Goal: Find specific page/section: Find specific page/section

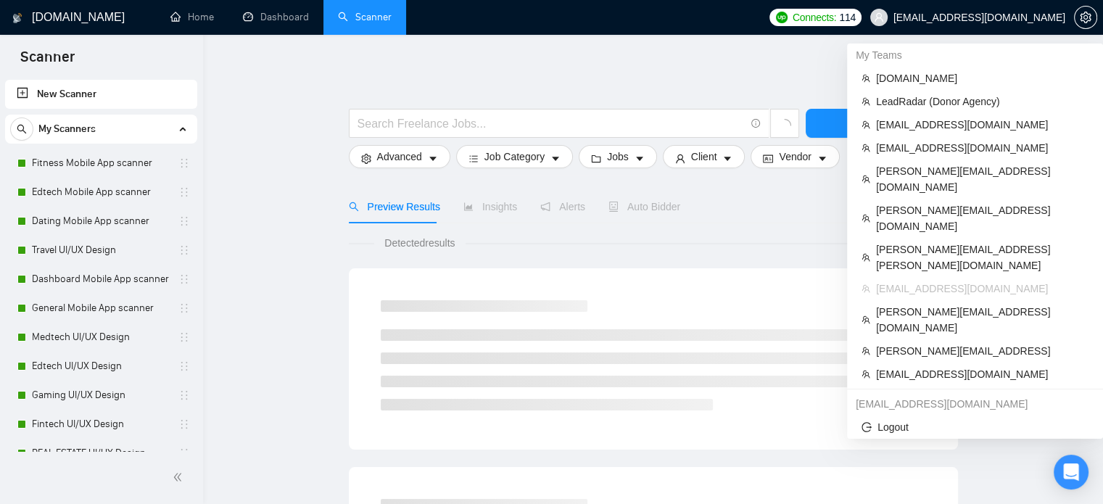
click at [1021, 9] on span "[EMAIL_ADDRESS][DOMAIN_NAME]" at bounding box center [968, 17] width 213 height 46
click at [891, 366] on span "[EMAIL_ADDRESS][DOMAIN_NAME]" at bounding box center [982, 374] width 213 height 16
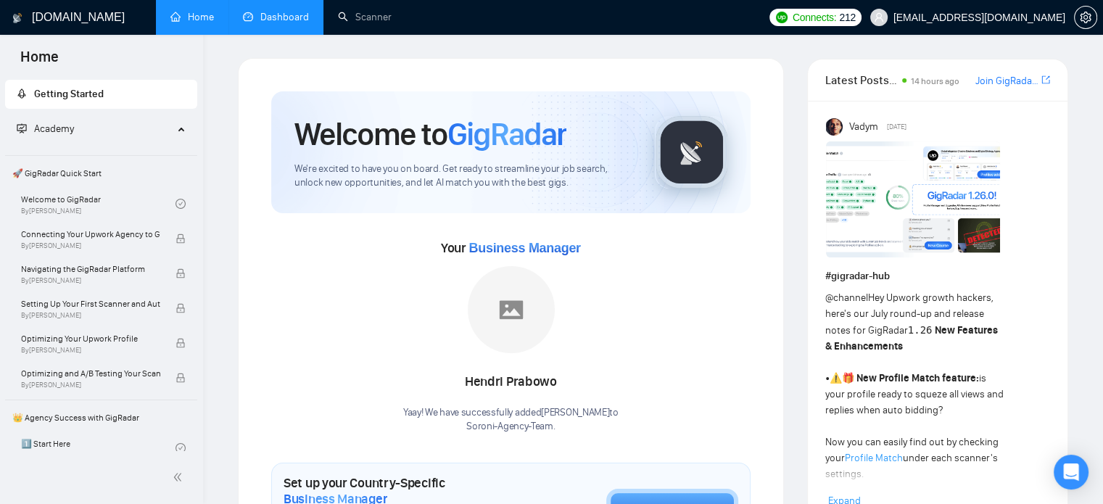
click at [271, 11] on link "Dashboard" at bounding box center [276, 17] width 66 height 12
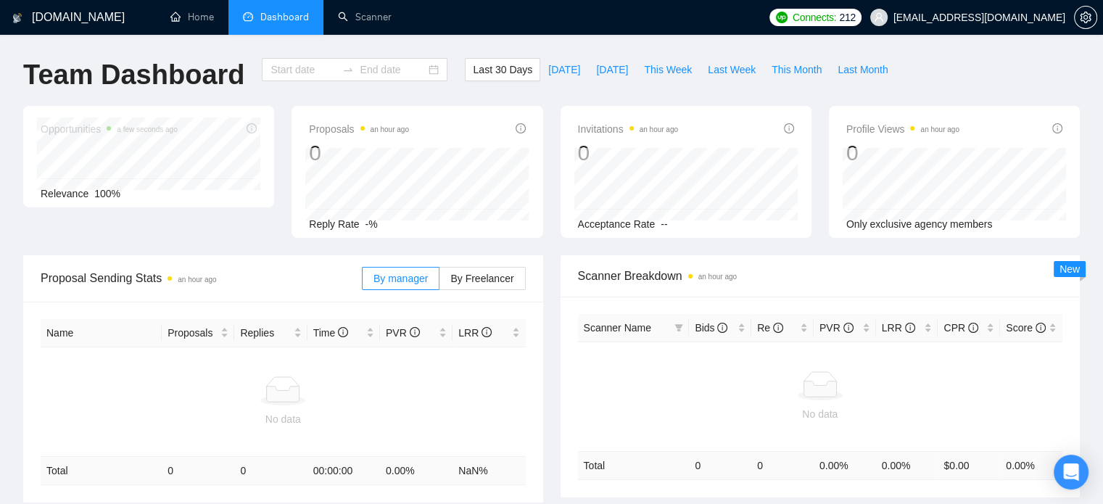
type input "[DATE]"
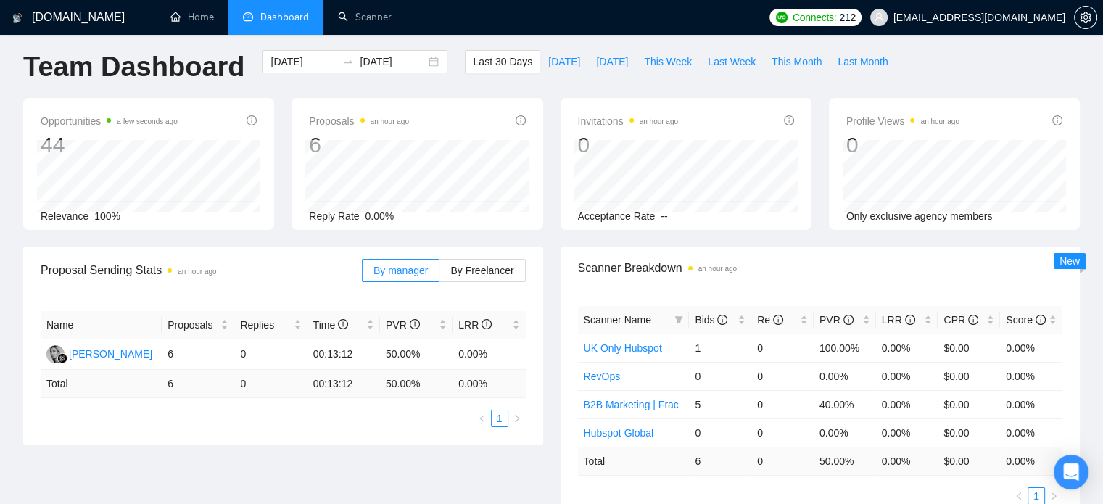
scroll to position [9, 0]
click at [776, 63] on span "This Month" at bounding box center [797, 61] width 50 height 16
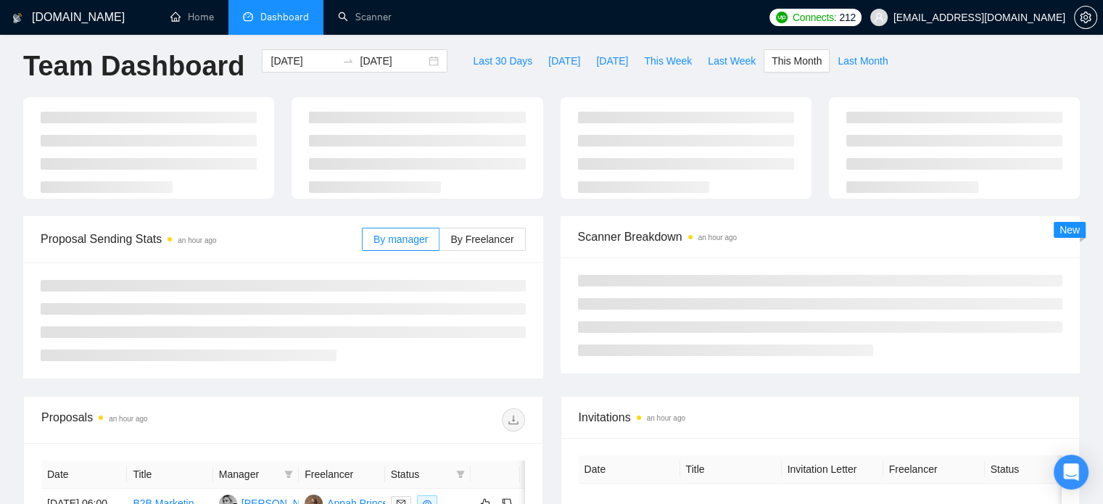
type input "[DATE]"
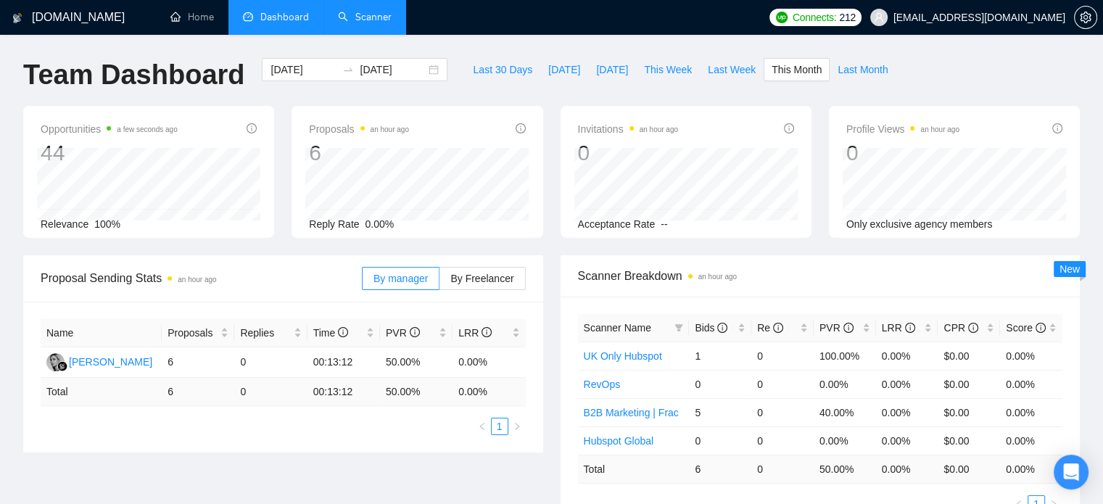
click at [355, 17] on link "Scanner" at bounding box center [365, 17] width 54 height 12
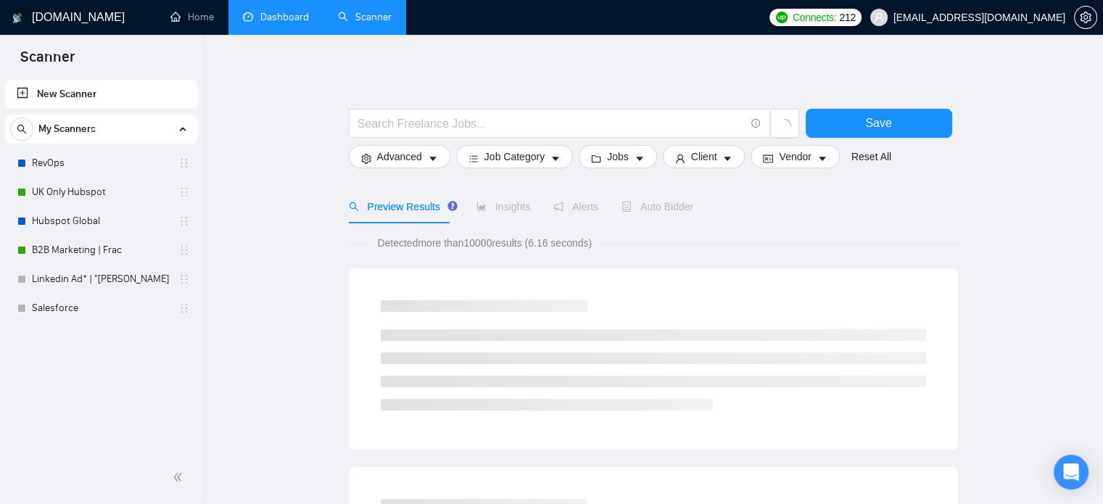
click at [309, 11] on link "Dashboard" at bounding box center [276, 17] width 66 height 12
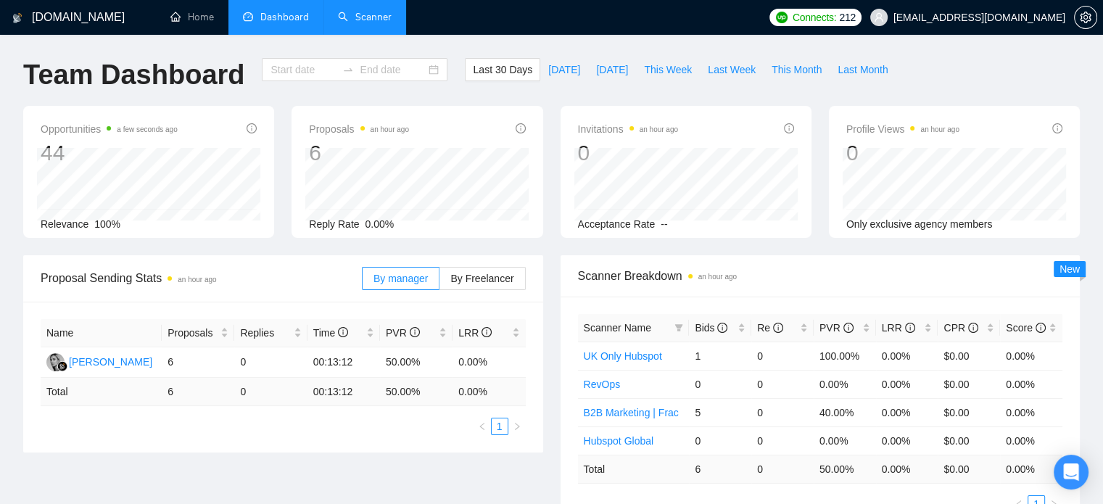
type input "[DATE]"
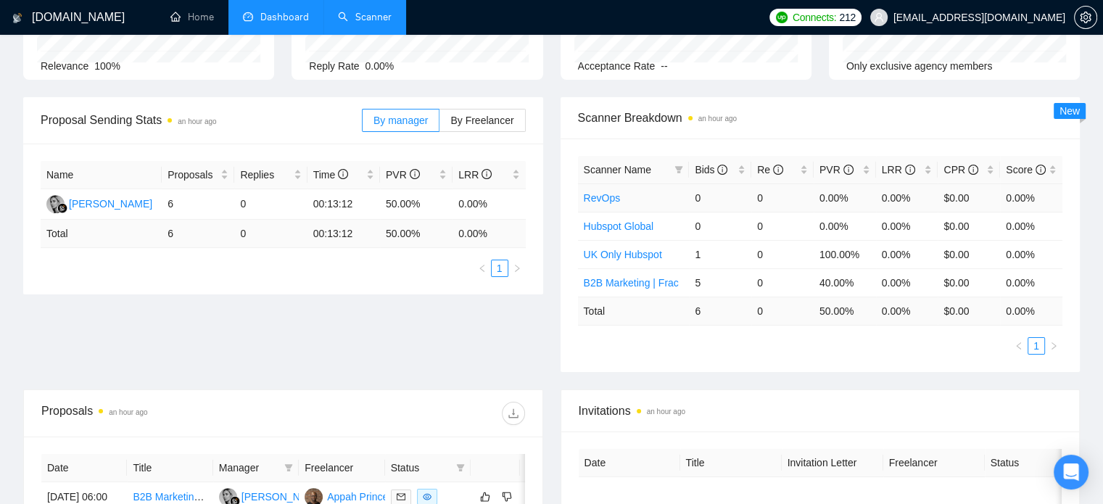
scroll to position [159, 0]
